Goal: Communication & Community: Answer question/provide support

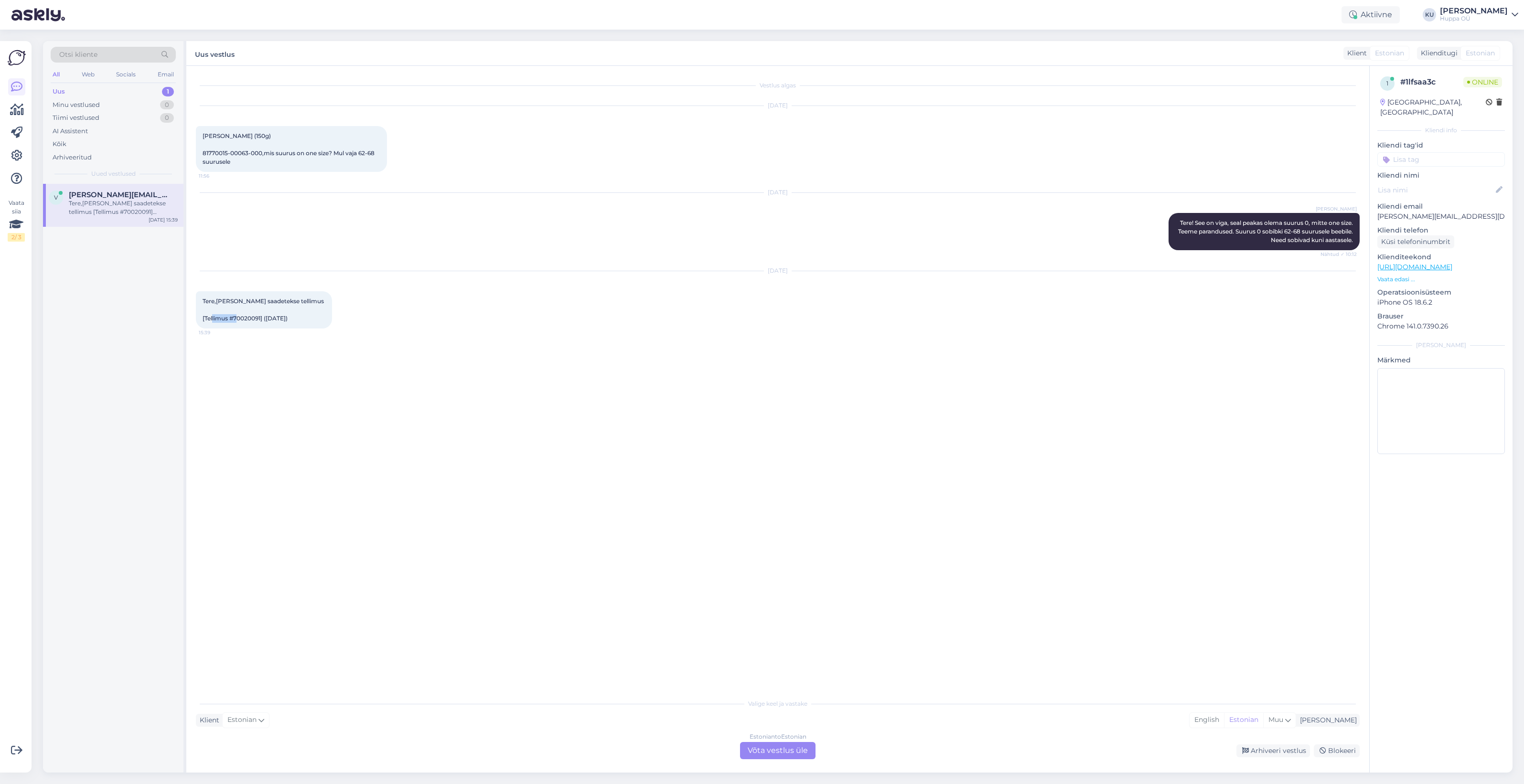
drag, startPoint x: 262, startPoint y: 317, endPoint x: 235, endPoint y: 318, distance: 27.0
click at [235, 318] on span "Tere,[PERSON_NAME] saadetekse tellimus [Tellimus #70020091] ([DATE])" at bounding box center [264, 309] width 123 height 24
copy span "70020091"
click at [782, 758] on div "Estonian to Estonian Võta vestlus üle" at bounding box center [777, 751] width 75 height 17
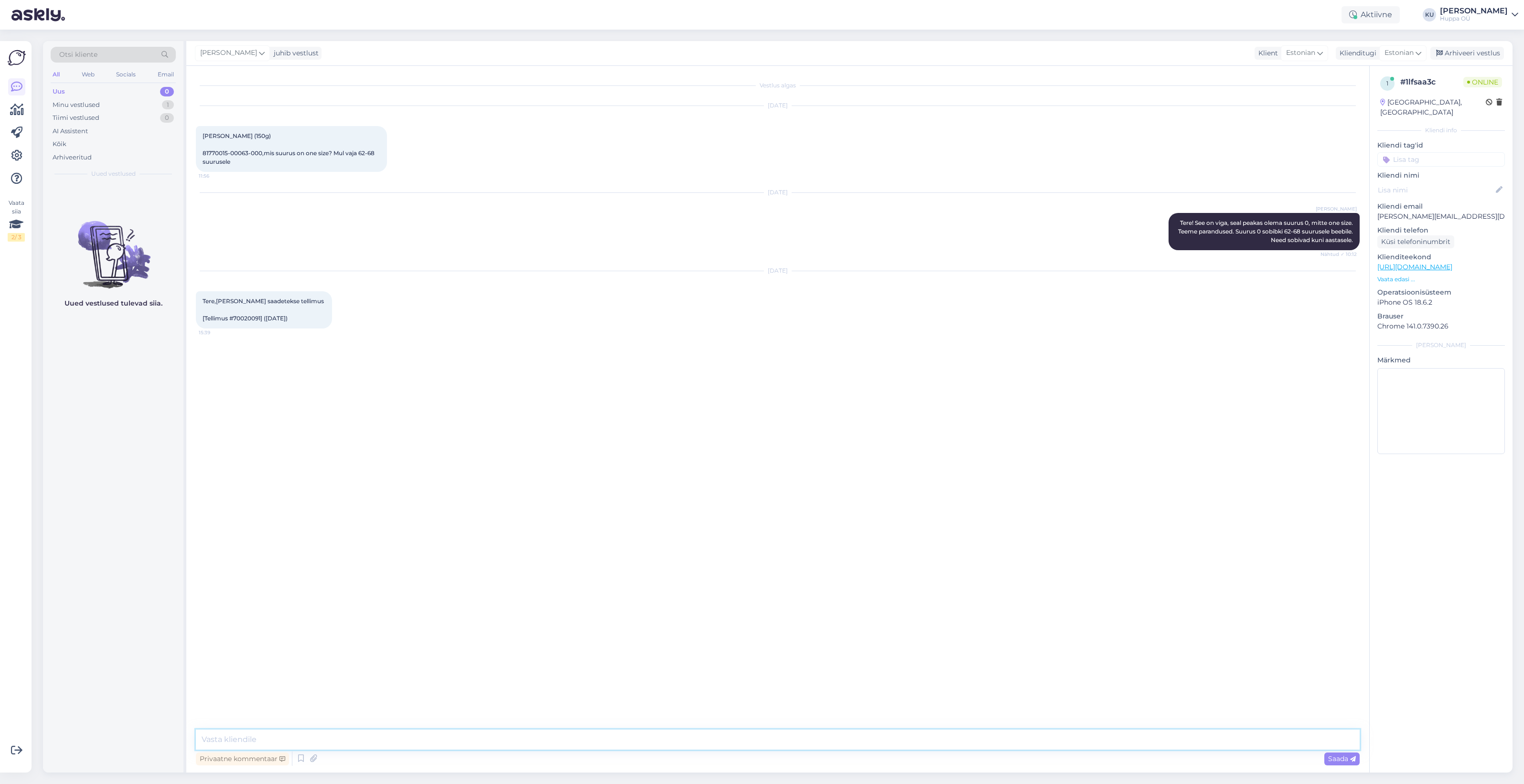
click at [347, 737] on textarea at bounding box center [777, 740] width 1164 height 20
click at [253, 320] on span "Tere,[PERSON_NAME] saadetekse tellimus [Tellimus #70020091] ([DATE])" at bounding box center [264, 309] width 123 height 24
drag, startPoint x: 262, startPoint y: 318, endPoint x: 235, endPoint y: 318, distance: 27.0
click at [235, 318] on span "Tere,[PERSON_NAME] saadetekse tellimus [Tellimus #70020091] ([DATE])" at bounding box center [264, 309] width 123 height 24
copy span "70020091"
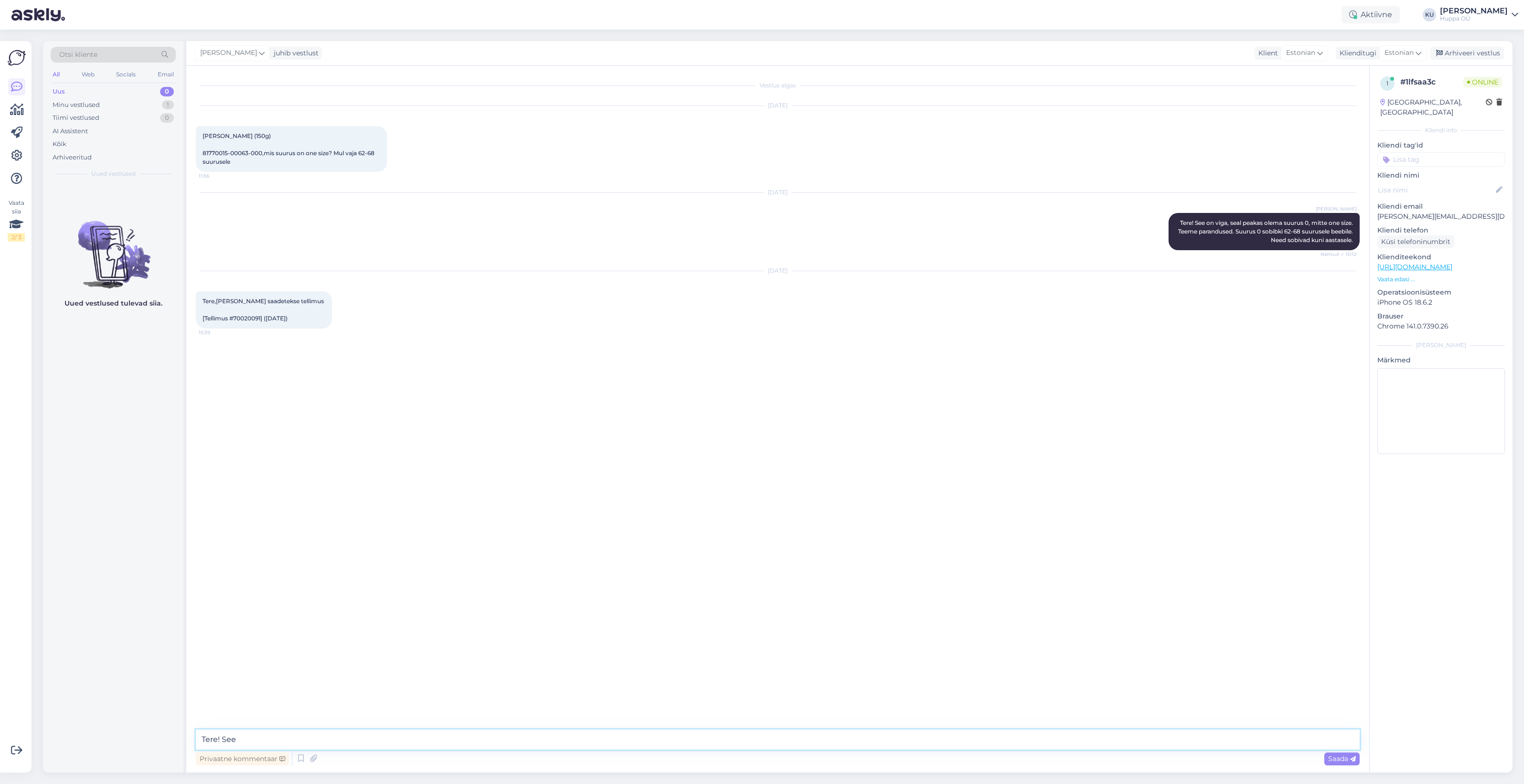
click at [264, 741] on textarea "Tere! See" at bounding box center [777, 740] width 1164 height 20
type textarea "Tere! Teie üks toode jõudis [PERSON_NAME] vahelaost põhilattu ehk [PERSON_NAME]…"
click at [1328, 762] on span "Saada" at bounding box center [1342, 758] width 28 height 9
drag, startPoint x: 1477, startPoint y: 53, endPoint x: 1097, endPoint y: 65, distance: 380.2
click at [1477, 53] on div "Arhiveeri vestlus" at bounding box center [1467, 53] width 74 height 13
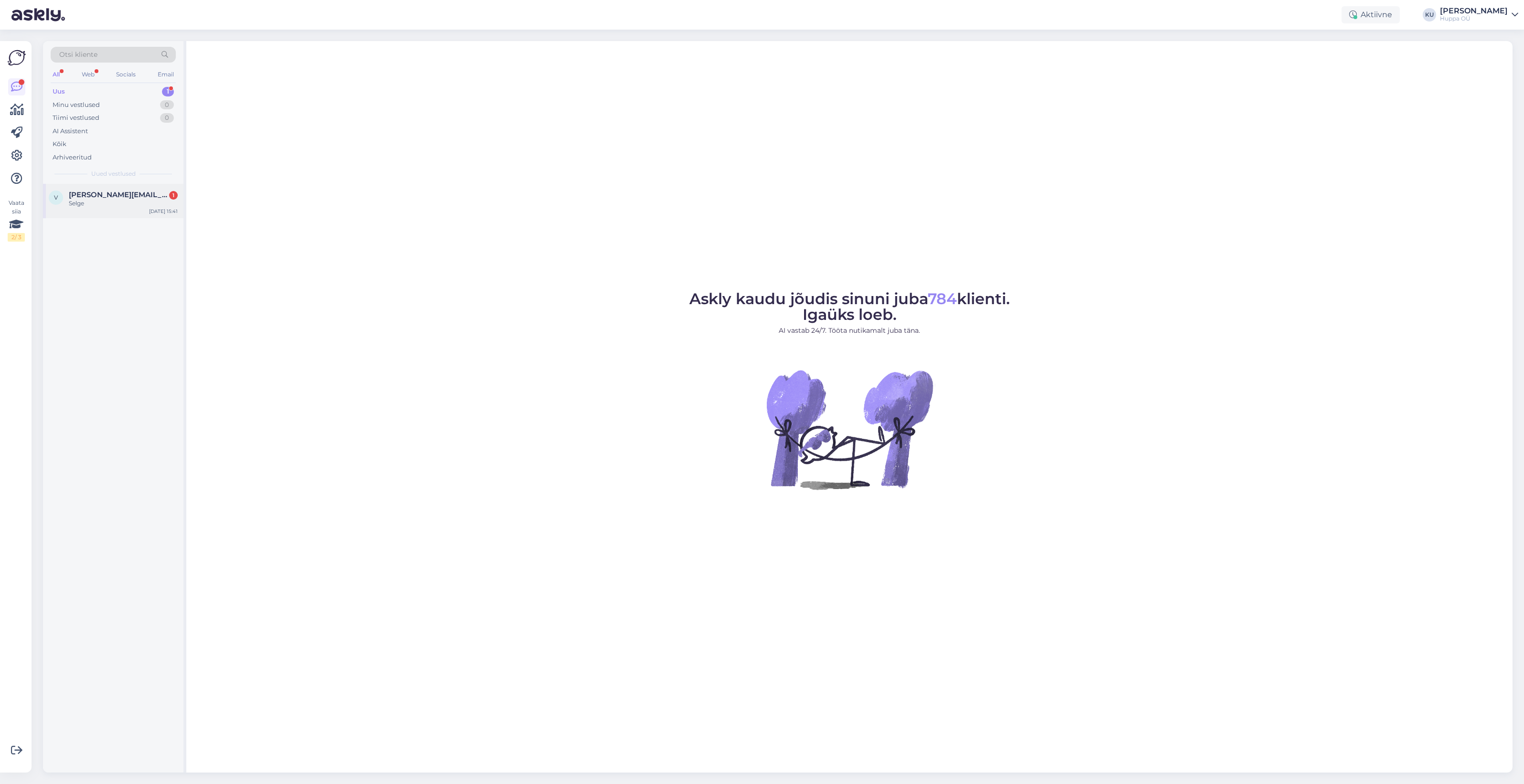
drag, startPoint x: 91, startPoint y: 202, endPoint x: 141, endPoint y: 203, distance: 50.0
click at [91, 202] on div "Selge" at bounding box center [123, 203] width 109 height 9
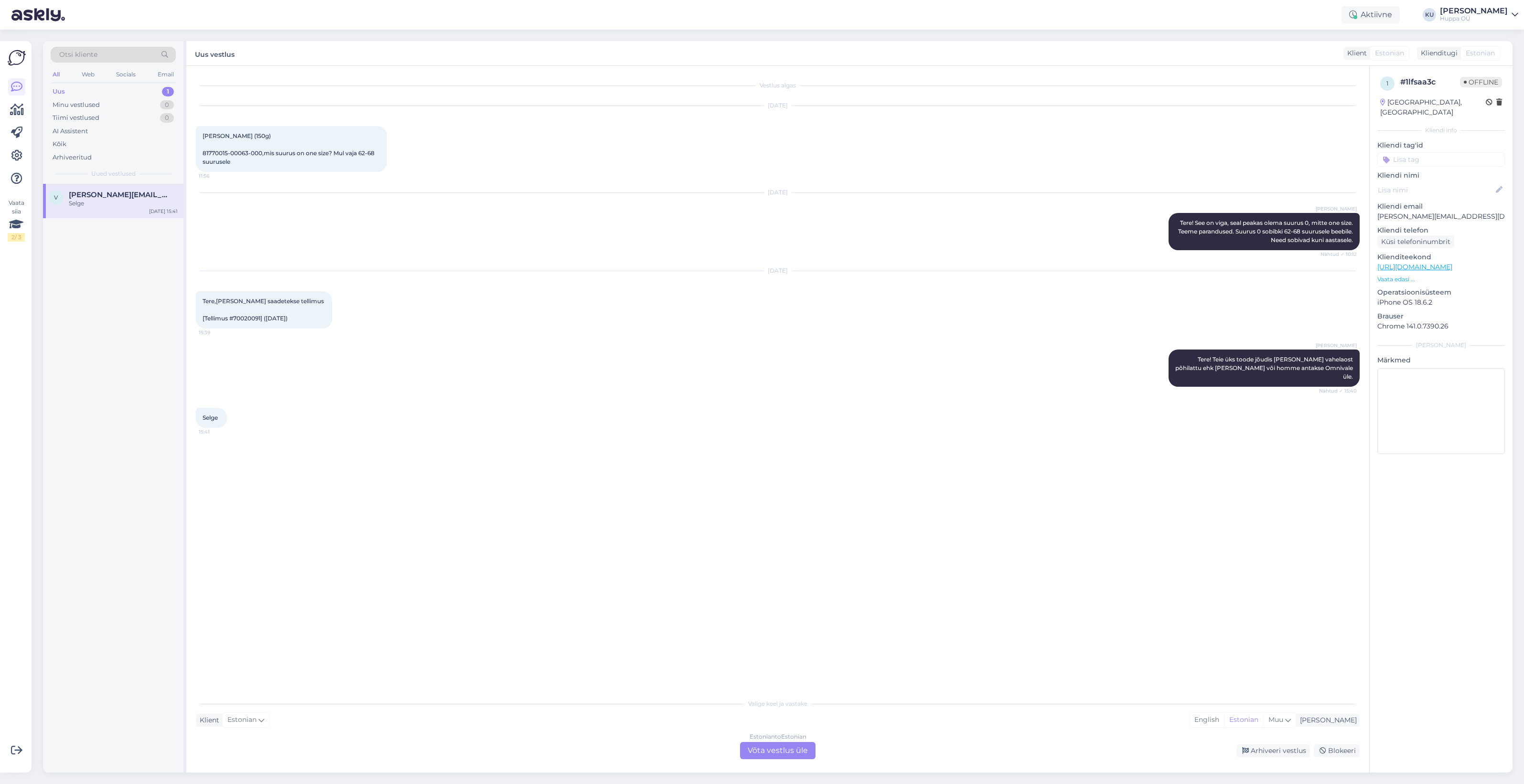
click at [785, 754] on div "Estonian to Estonian Võta vestlus üle" at bounding box center [777, 751] width 75 height 17
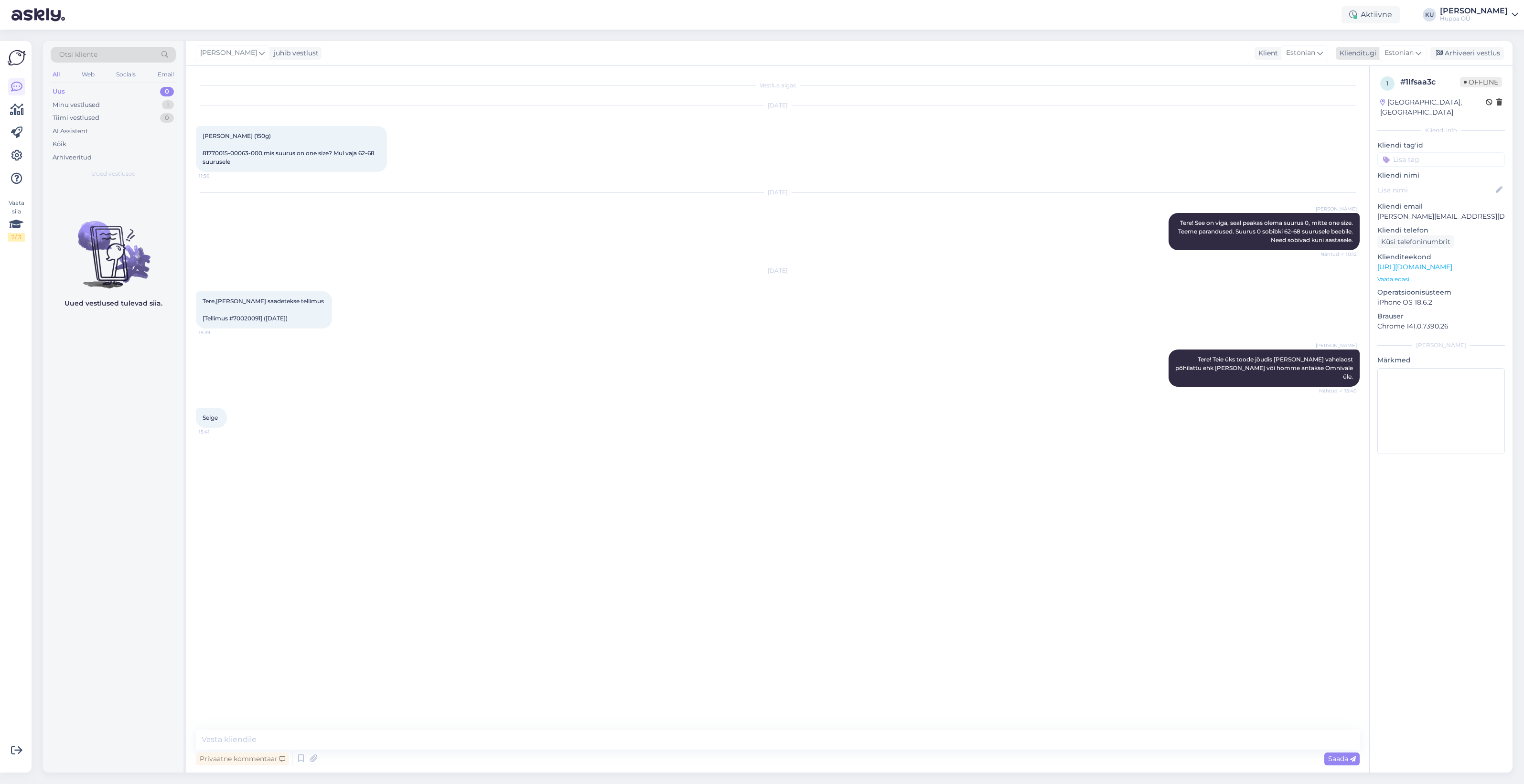
drag, startPoint x: 1467, startPoint y: 48, endPoint x: 1408, endPoint y: 54, distance: 59.3
click at [1467, 48] on div "Arhiveeri vestlus" at bounding box center [1467, 53] width 74 height 13
